Goal: Task Accomplishment & Management: Complete application form

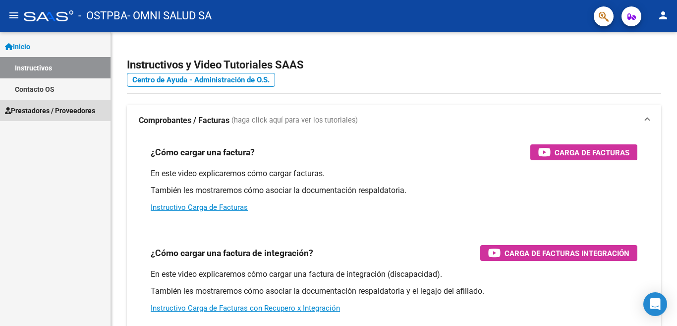
click at [92, 114] on span "Prestadores / Proveedores" at bounding box center [50, 110] width 90 height 11
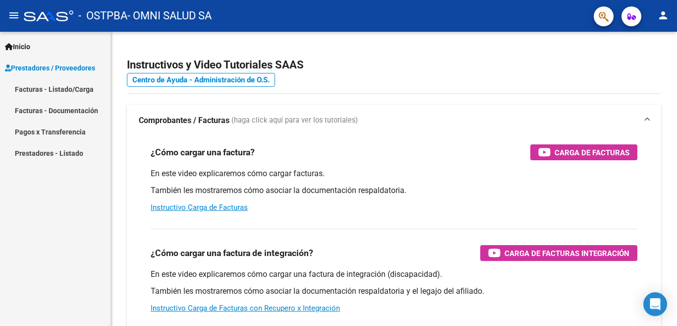
click at [82, 94] on link "Facturas - Listado/Carga" at bounding box center [55, 88] width 111 height 21
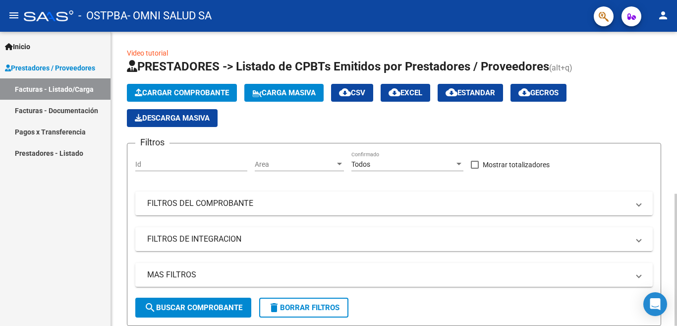
scroll to position [297, 0]
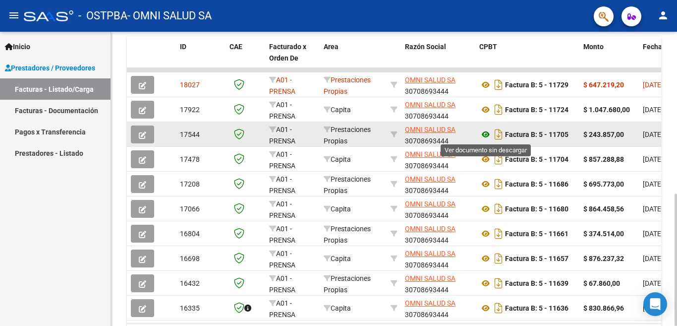
click at [487, 132] on icon at bounding box center [485, 134] width 13 height 12
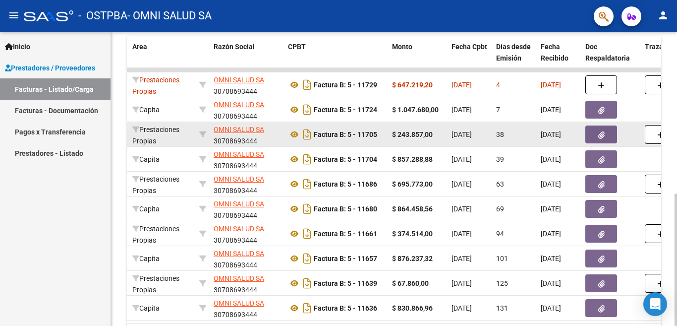
click at [596, 139] on button "button" at bounding box center [601, 134] width 32 height 18
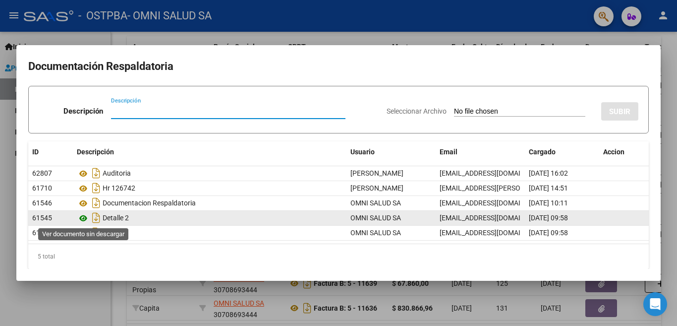
click at [82, 215] on icon at bounding box center [83, 218] width 13 height 12
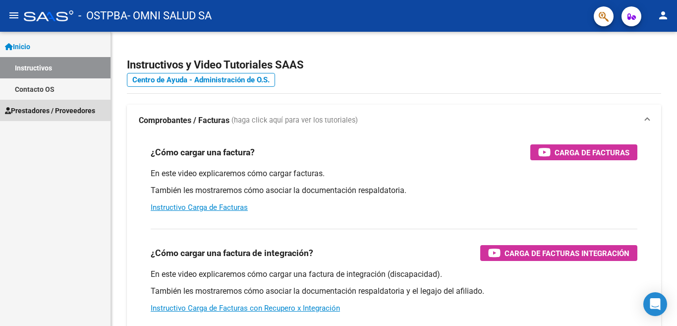
click at [58, 115] on span "Prestadores / Proveedores" at bounding box center [50, 110] width 90 height 11
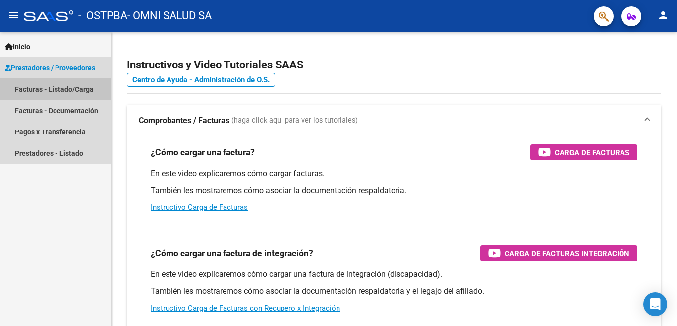
click at [68, 95] on link "Facturas - Listado/Carga" at bounding box center [55, 88] width 111 height 21
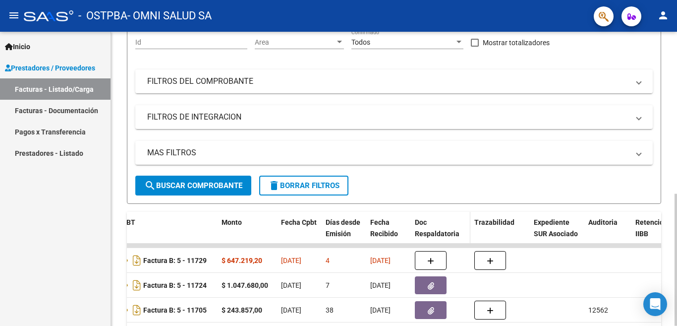
scroll to position [113, 0]
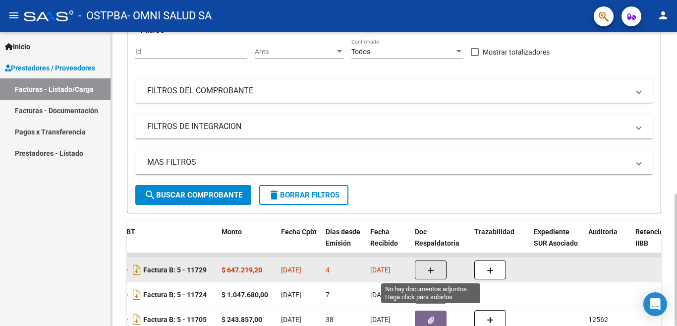
click at [431, 270] on icon "button" at bounding box center [430, 270] width 7 height 7
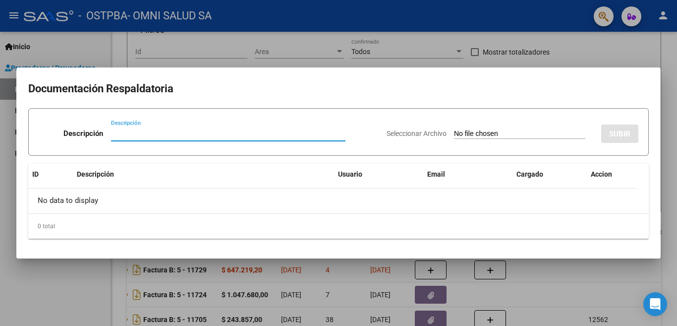
click at [115, 134] on input "Descripción" at bounding box center [228, 133] width 234 height 9
type input "DETALLE 1"
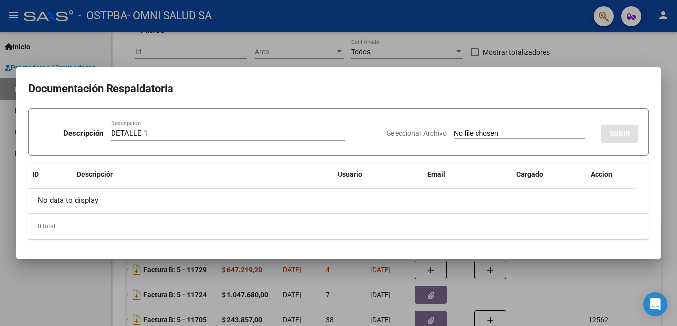
click at [464, 133] on input "Seleccionar Archivo" at bounding box center [519, 133] width 131 height 9
type input "C:\fakepath\DETALLE 1.pdf"
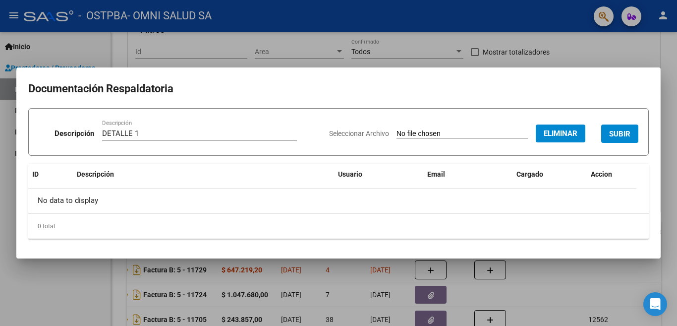
click at [618, 134] on span "SUBIR" at bounding box center [619, 133] width 21 height 9
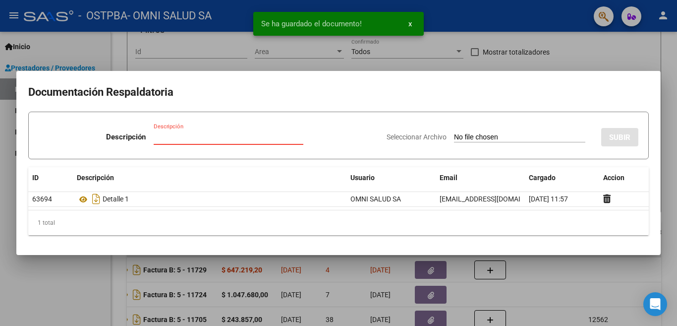
click at [190, 139] on input "Descripción" at bounding box center [229, 136] width 150 height 9
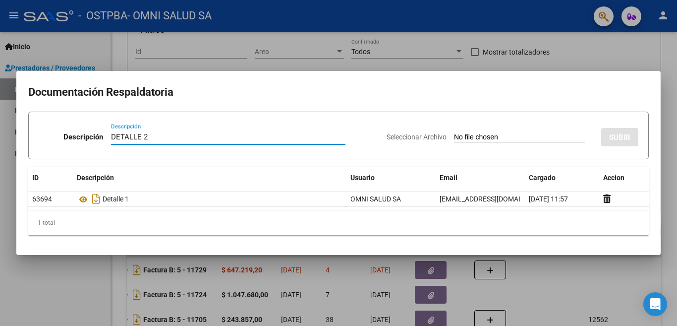
type input "DETALLE 2"
click at [520, 134] on input "Seleccionar Archivo" at bounding box center [519, 137] width 131 height 9
type input "C:\fakepath\DETALLE 2.pdf"
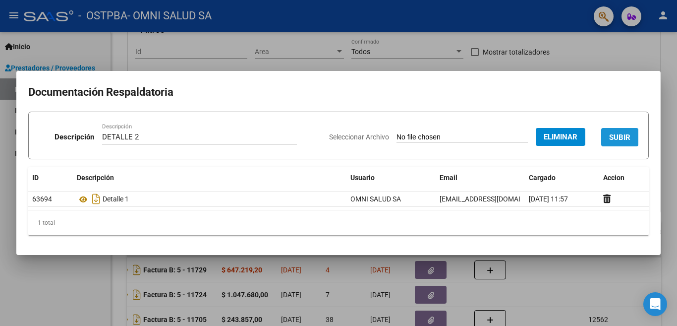
click at [621, 140] on span "SUBIR" at bounding box center [619, 137] width 21 height 9
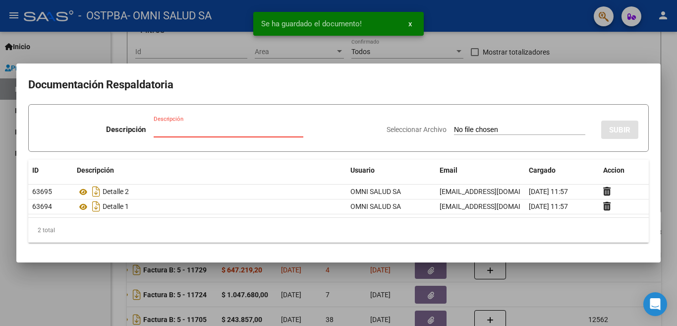
click at [193, 130] on input "Descripción" at bounding box center [229, 129] width 150 height 9
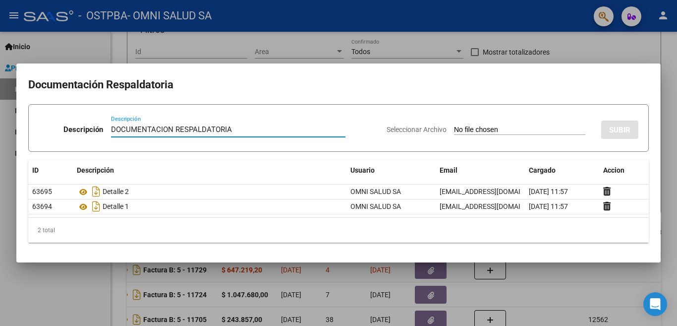
type input "DOCUMENTACION RESPALDATORIA"
click at [561, 129] on input "Seleccionar Archivo" at bounding box center [519, 129] width 131 height 9
type input "C:\fakepath\PRENFC 09-25.pdf"
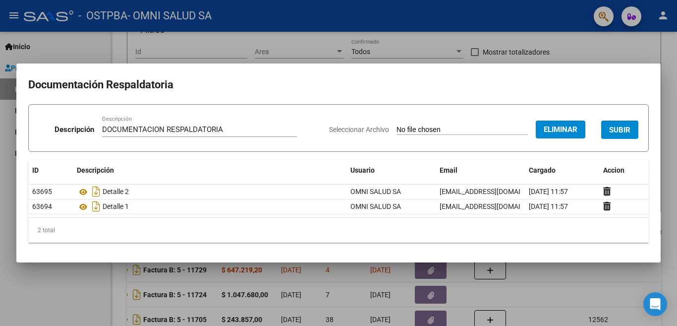
click at [620, 131] on span "SUBIR" at bounding box center [619, 129] width 21 height 9
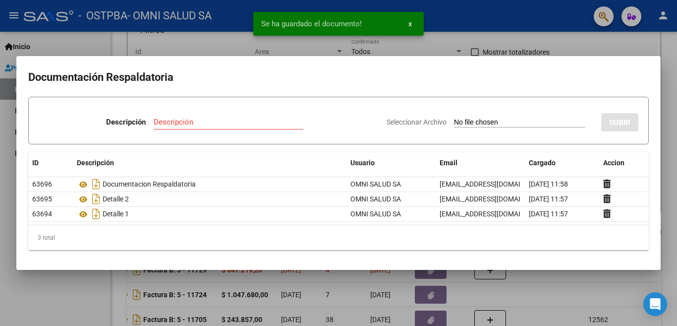
click at [194, 116] on div "Descripción" at bounding box center [229, 122] width 150 height 15
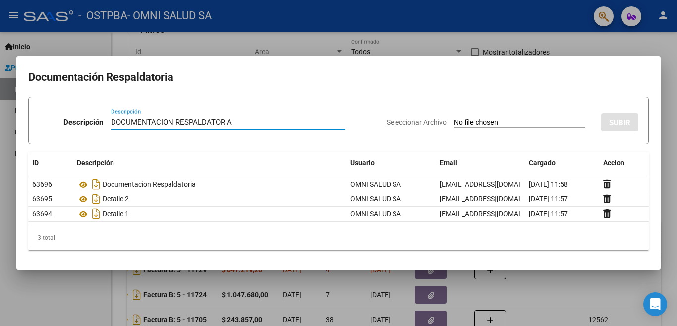
type input "DOCUMENTACION RESPALDATORIA"
click at [498, 122] on input "Seleccionar Archivo" at bounding box center [519, 122] width 131 height 9
type input "C:\fakepath\PRENSAFC 09-2025.pdf"
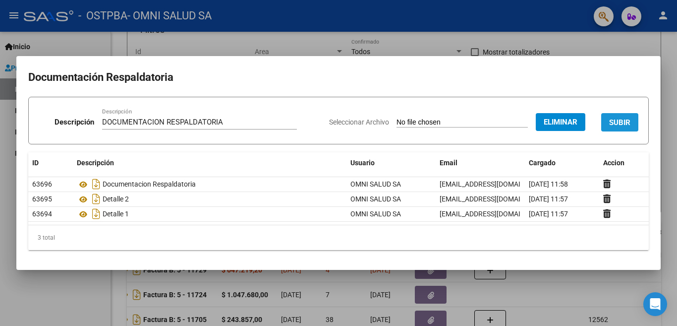
click at [628, 124] on span "SUBIR" at bounding box center [619, 122] width 21 height 9
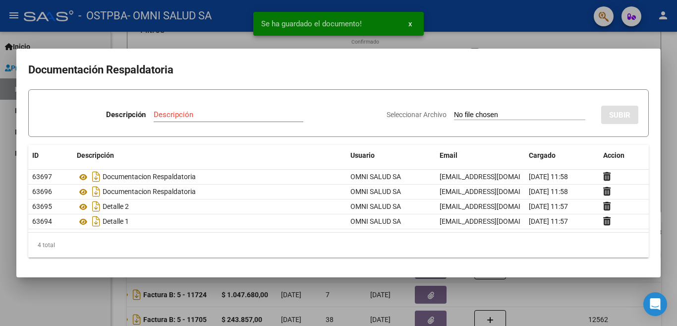
click at [603, 35] on div at bounding box center [338, 163] width 677 height 326
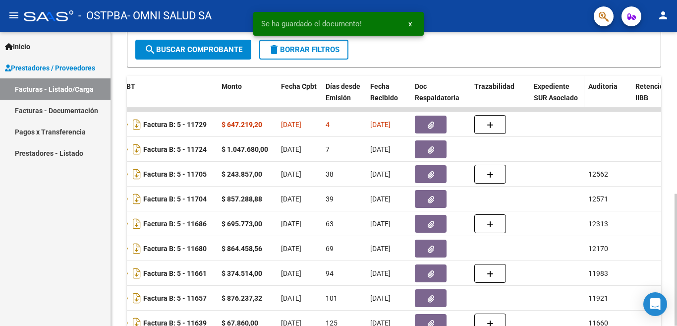
scroll to position [261, 0]
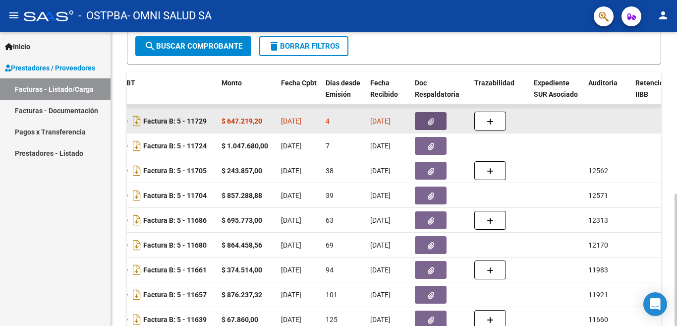
click at [432, 126] on button "button" at bounding box center [431, 121] width 32 height 18
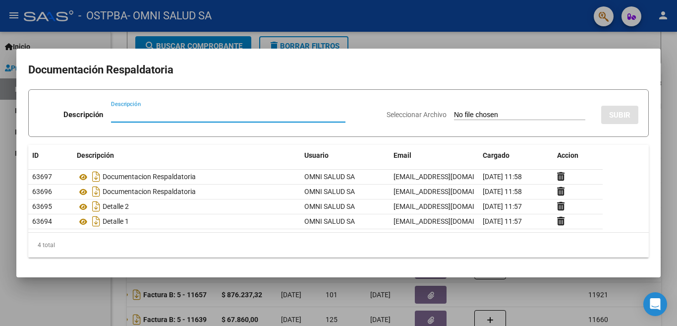
click at [609, 40] on div at bounding box center [338, 163] width 677 height 326
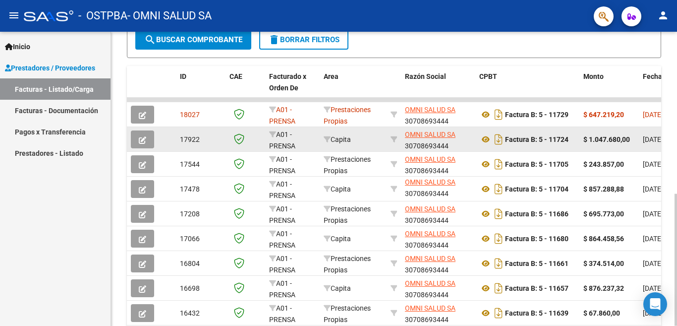
scroll to position [113, 0]
